Goal: Transaction & Acquisition: Purchase product/service

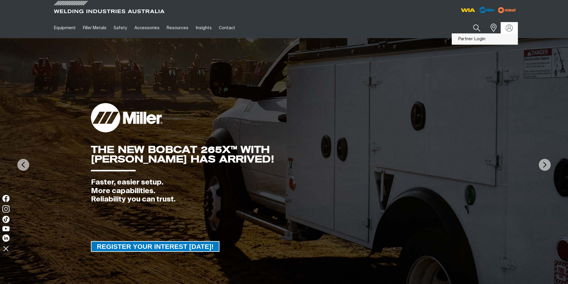
click at [483, 40] on link "Partner Login" at bounding box center [485, 39] width 66 height 11
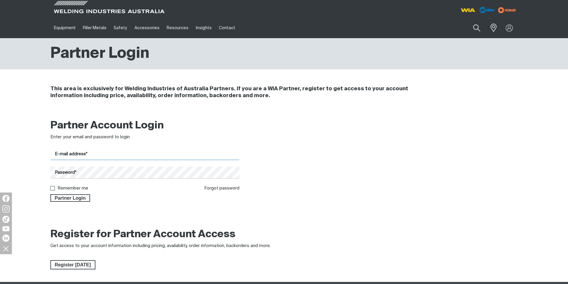
type input "[EMAIL_ADDRESS][DOMAIN_NAME]"
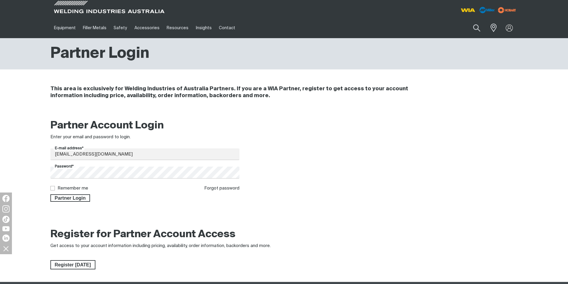
click at [52, 188] on input "Remember me" at bounding box center [52, 188] width 4 height 4
checkbox input "true"
click at [62, 195] on span "Partner Login" at bounding box center [70, 198] width 39 height 8
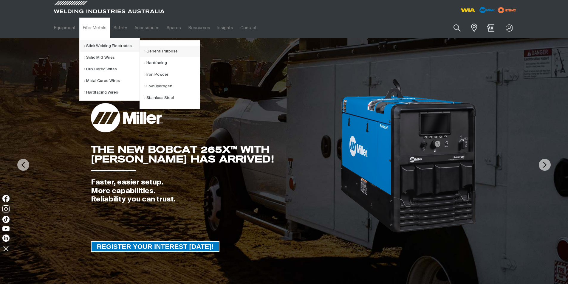
click at [164, 51] on link "General Purpose" at bounding box center [171, 52] width 55 height 12
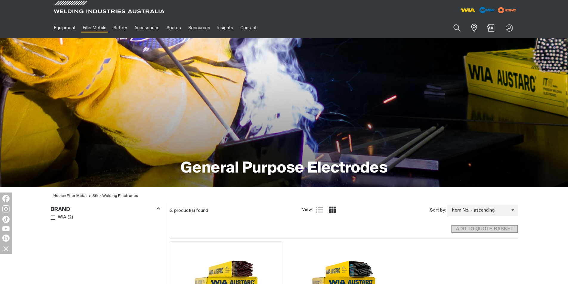
scroll to position [119, 0]
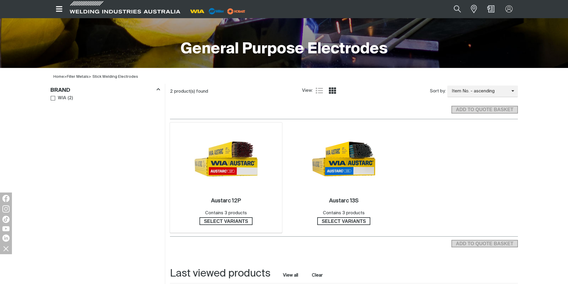
click at [237, 187] on img at bounding box center [226, 159] width 64 height 64
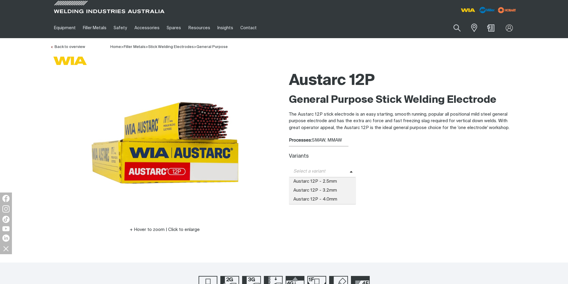
click at [308, 173] on span "Select a variant" at bounding box center [319, 171] width 61 height 7
click at [311, 179] on span "Austarc 12P - 2.5mm" at bounding box center [322, 181] width 67 height 9
